Goal: Communication & Community: Answer question/provide support

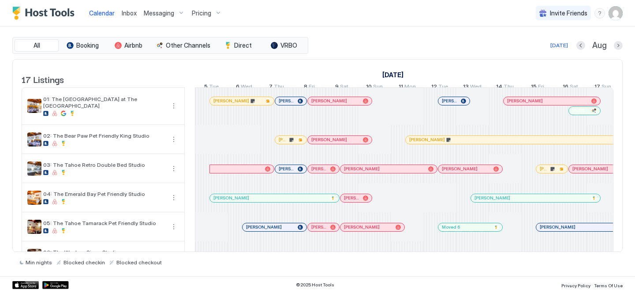
scroll to position [0, 490]
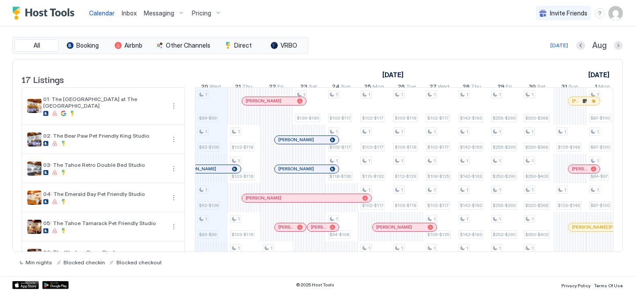
click at [137, 14] on div "Inbox" at bounding box center [129, 13] width 22 height 16
click at [131, 14] on span "Inbox" at bounding box center [129, 12] width 15 height 7
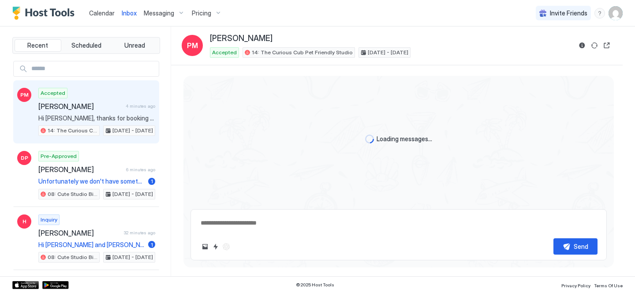
scroll to position [200, 0]
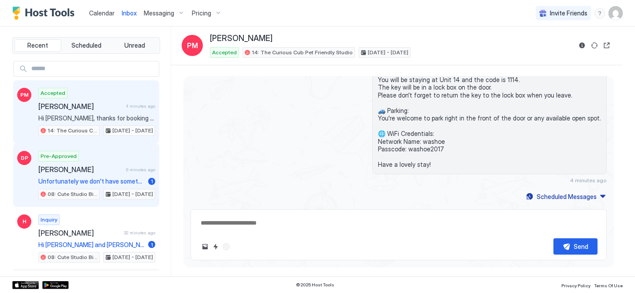
click at [99, 165] on span "[PERSON_NAME]" at bounding box center [80, 169] width 84 height 9
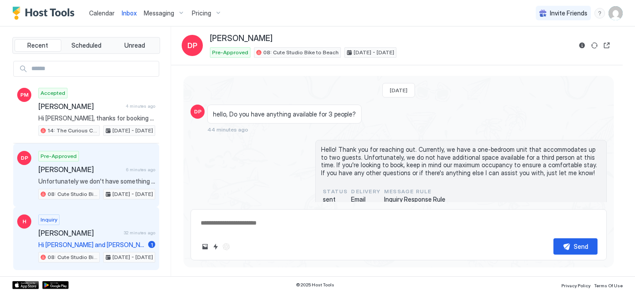
click at [93, 233] on span "[PERSON_NAME]" at bounding box center [79, 232] width 82 height 9
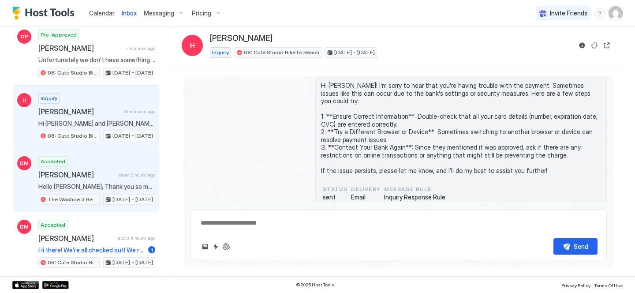
scroll to position [185, 0]
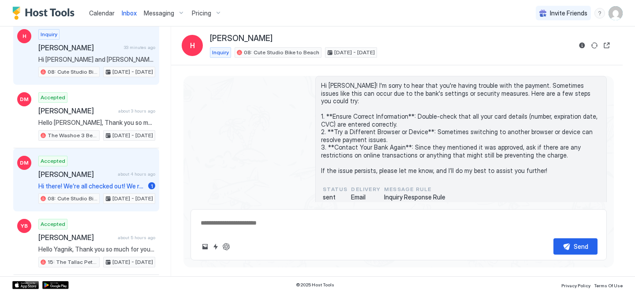
click at [124, 177] on div "[PERSON_NAME] about 4 hours ago" at bounding box center [96, 174] width 117 height 9
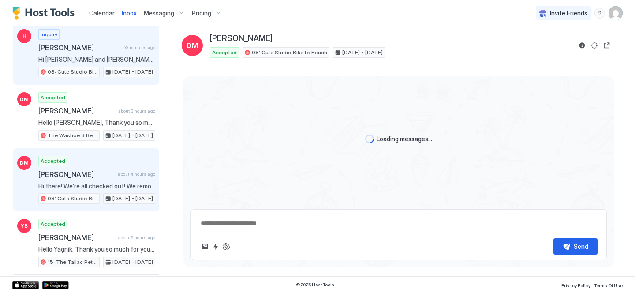
scroll to position [649, 0]
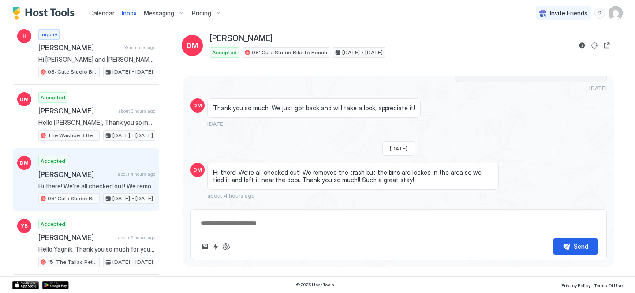
click at [106, 14] on span "Calendar" at bounding box center [102, 12] width 26 height 7
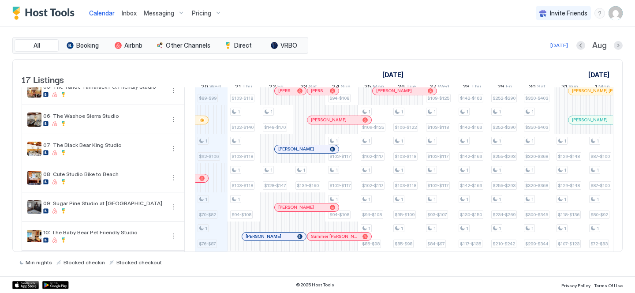
scroll to position [170, 0]
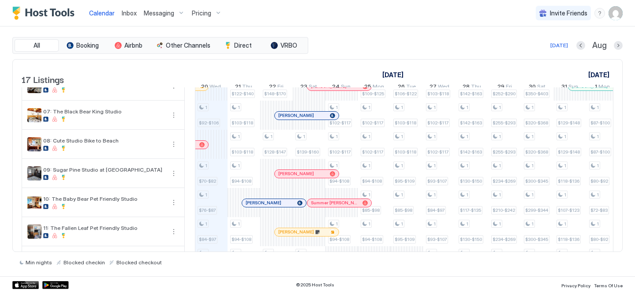
click at [128, 12] on span "Inbox" at bounding box center [129, 12] width 15 height 7
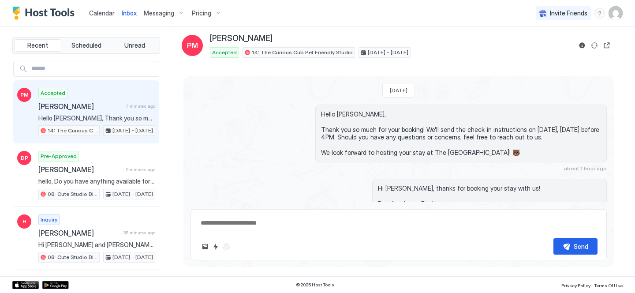
click at [109, 13] on span "Calendar" at bounding box center [102, 12] width 26 height 7
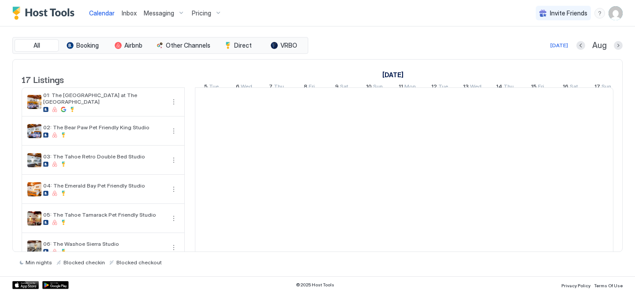
scroll to position [0, 490]
click at [118, 16] on div "Inbox" at bounding box center [129, 13] width 22 height 16
click at [125, 13] on span "Inbox" at bounding box center [129, 12] width 15 height 7
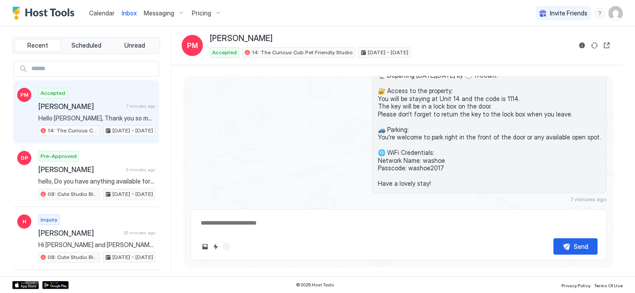
scroll to position [170, 0]
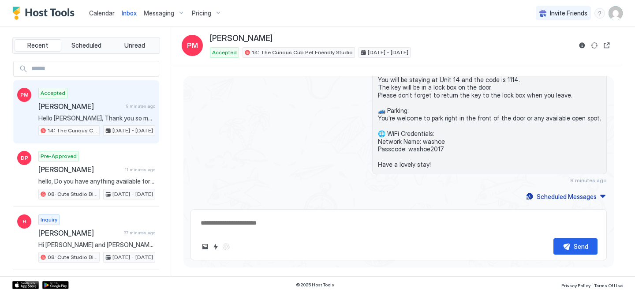
click at [100, 16] on span "Calendar" at bounding box center [102, 12] width 26 height 7
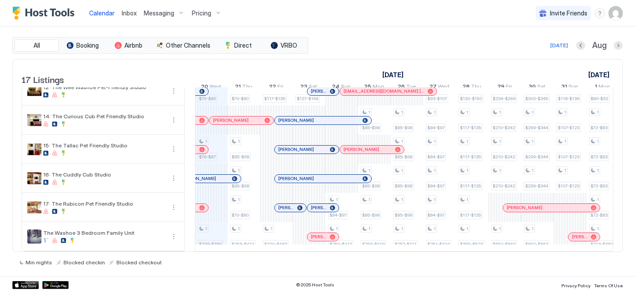
scroll to position [352, 0]
click at [162, 15] on span "Messaging" at bounding box center [159, 13] width 30 height 8
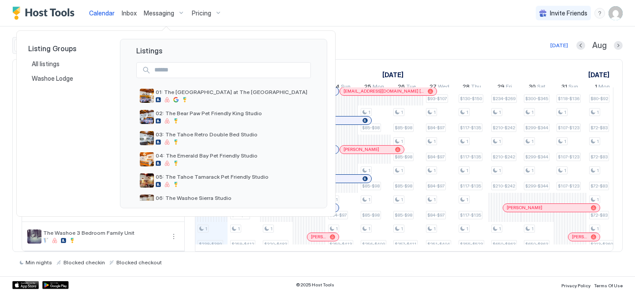
click at [129, 11] on div at bounding box center [317, 146] width 635 height 293
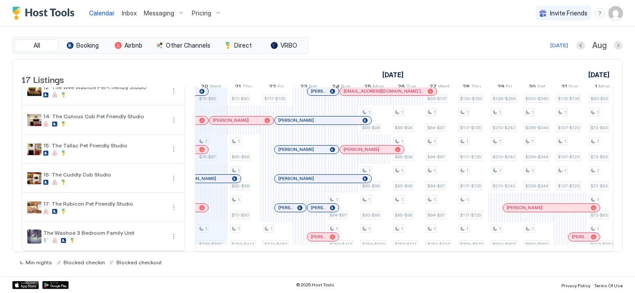
click at [128, 11] on span "Inbox" at bounding box center [129, 12] width 15 height 7
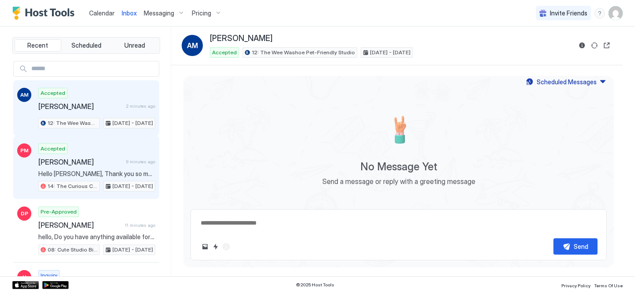
click at [130, 153] on div "Accepted [PERSON_NAME] 9 minutes ago Hello [PERSON_NAME], Thank you so much for…" at bounding box center [96, 167] width 117 height 49
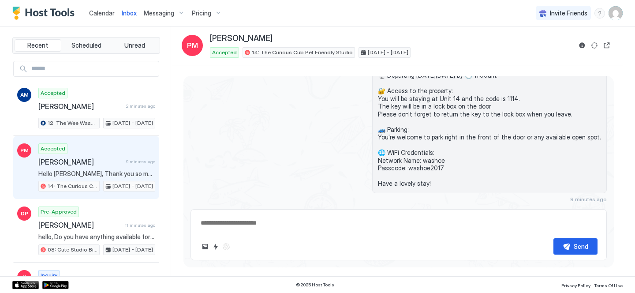
scroll to position [170, 0]
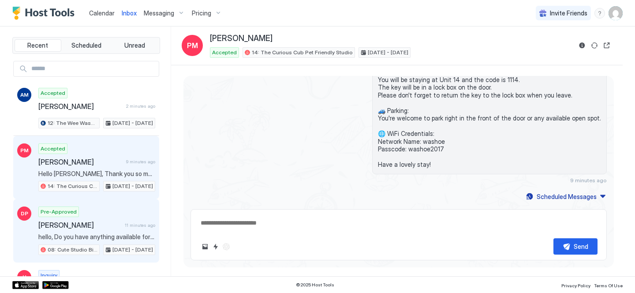
click at [44, 209] on span "Pre-Approved" at bounding box center [59, 212] width 36 height 8
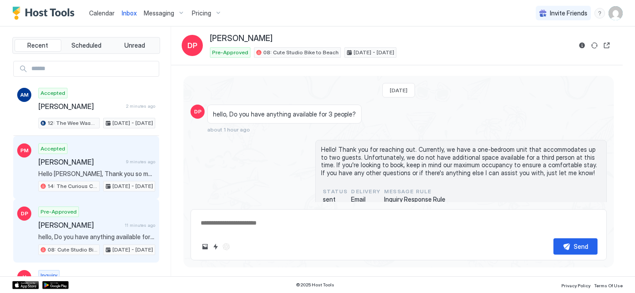
scroll to position [86, 0]
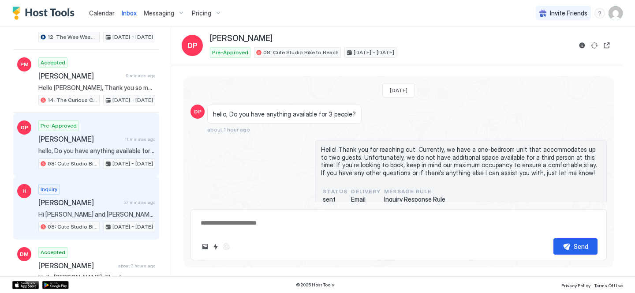
click at [88, 205] on span "[PERSON_NAME]" at bounding box center [79, 202] width 82 height 9
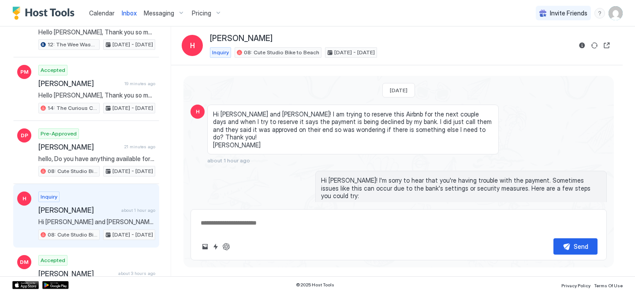
click at [102, 8] on link "Calendar" at bounding box center [102, 12] width 26 height 9
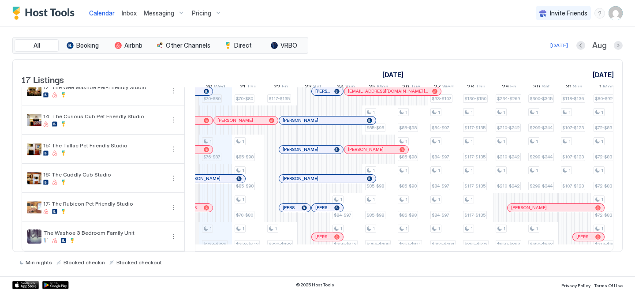
scroll to position [352, 0]
